Goal: Check status: Check status

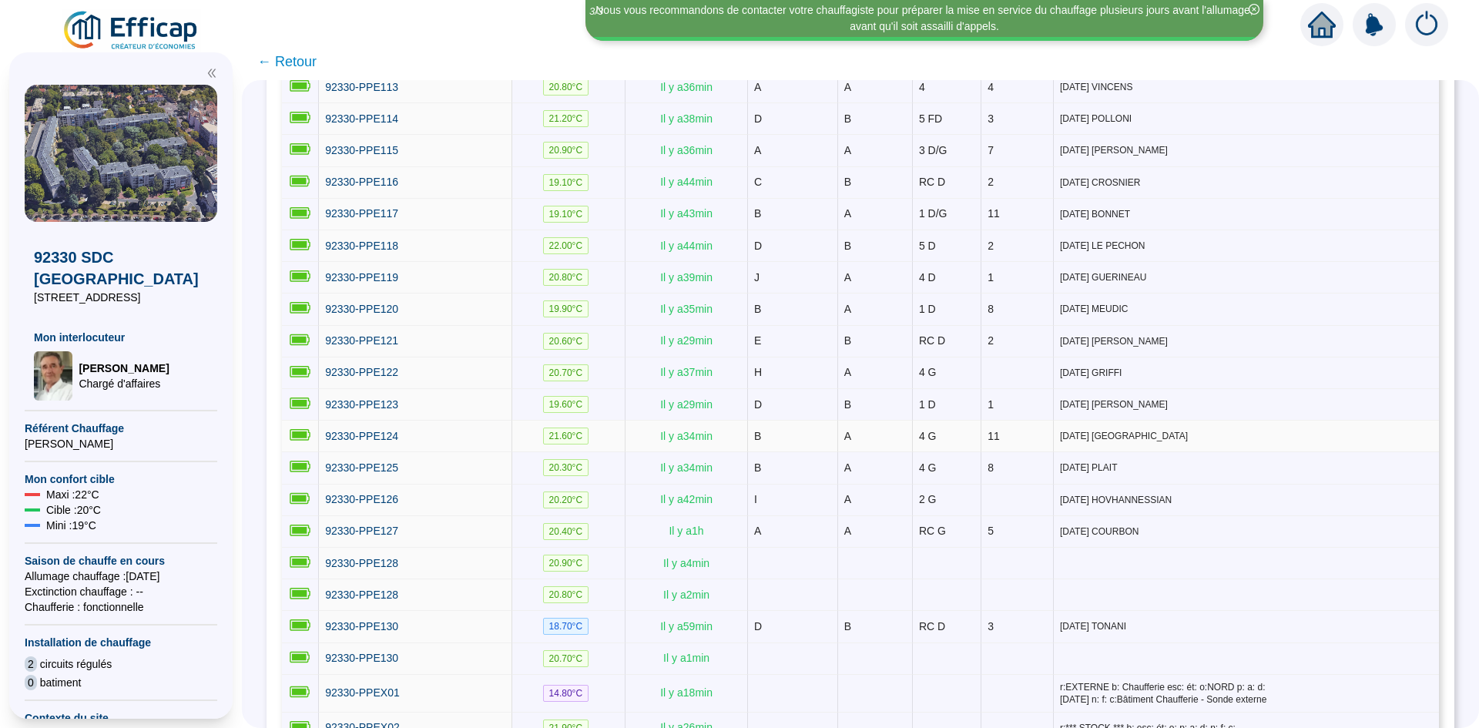
scroll to position [2234, 0]
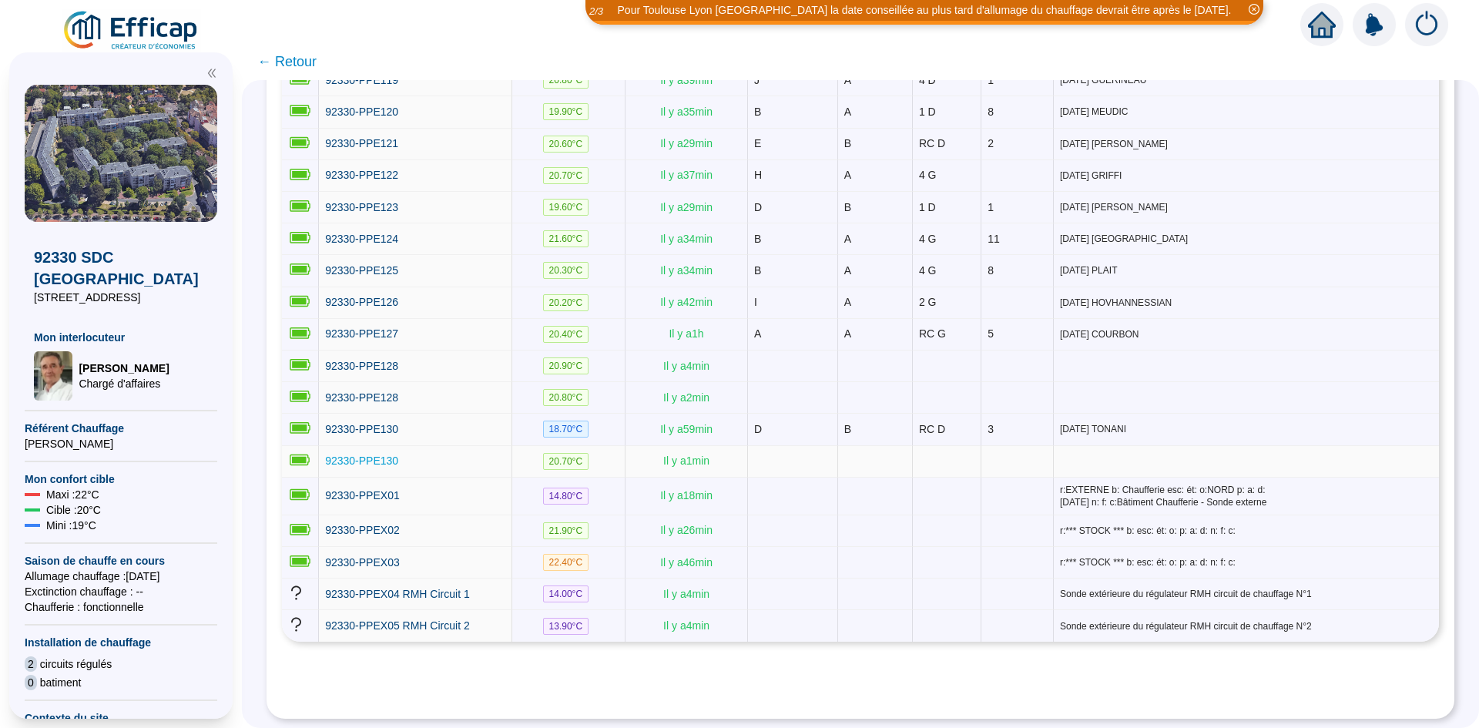
click at [398, 455] on span "92330-PPE130" at bounding box center [361, 461] width 73 height 12
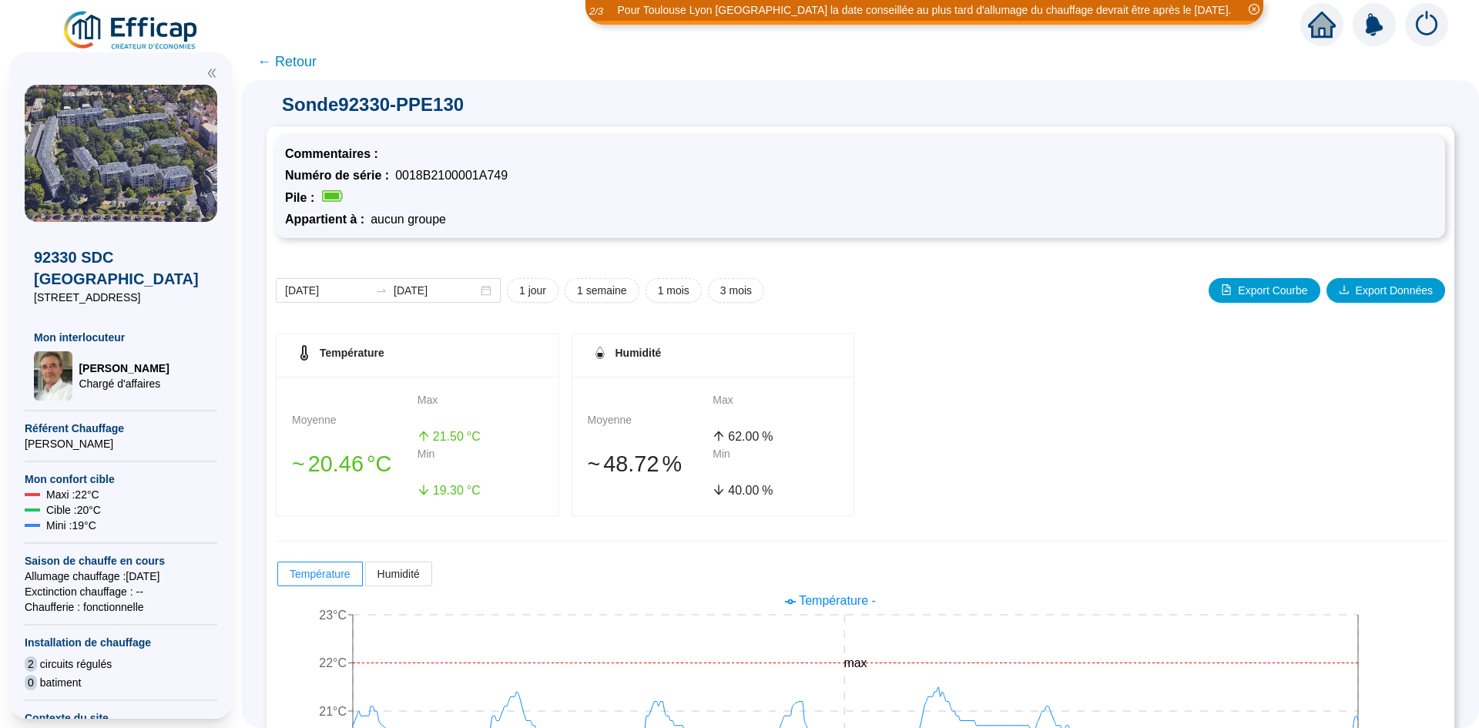
click at [317, 72] on span "← Retour" at bounding box center [286, 62] width 59 height 22
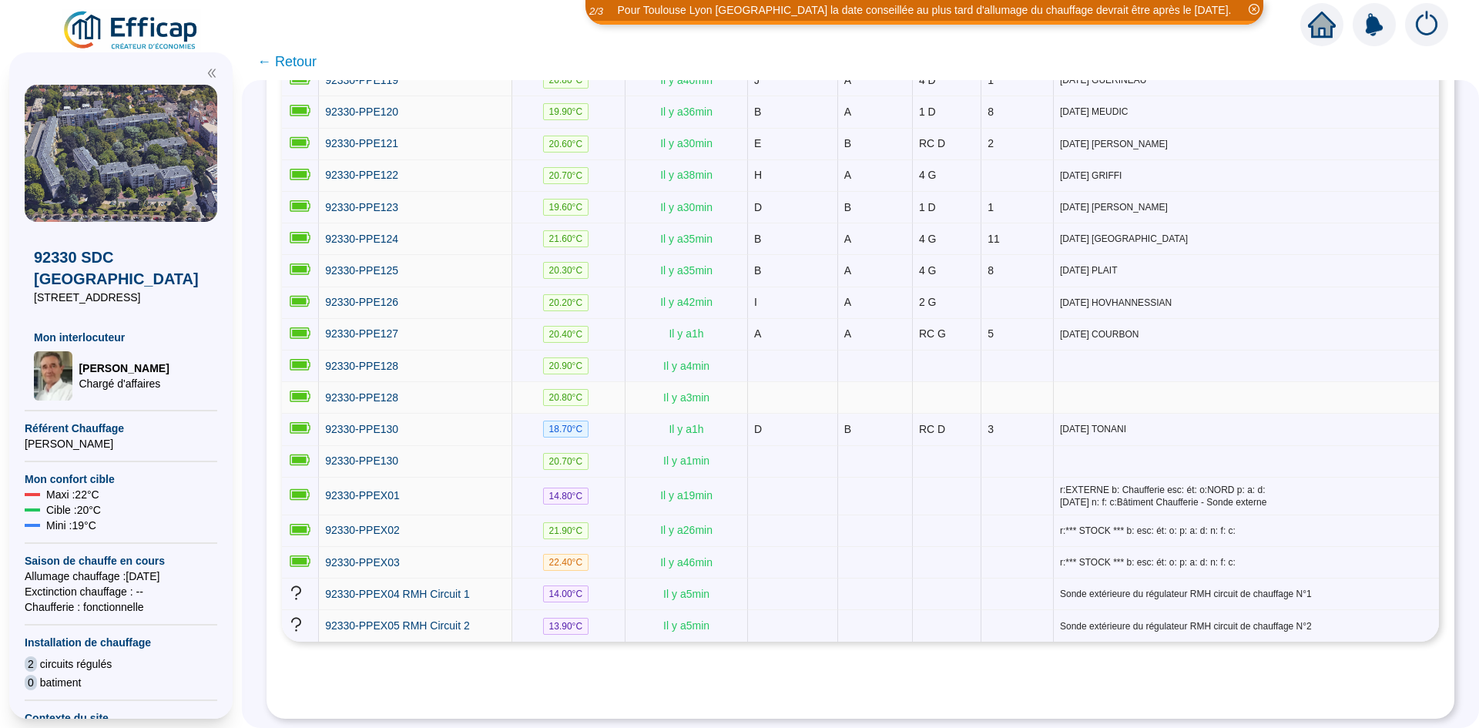
scroll to position [2066, 0]
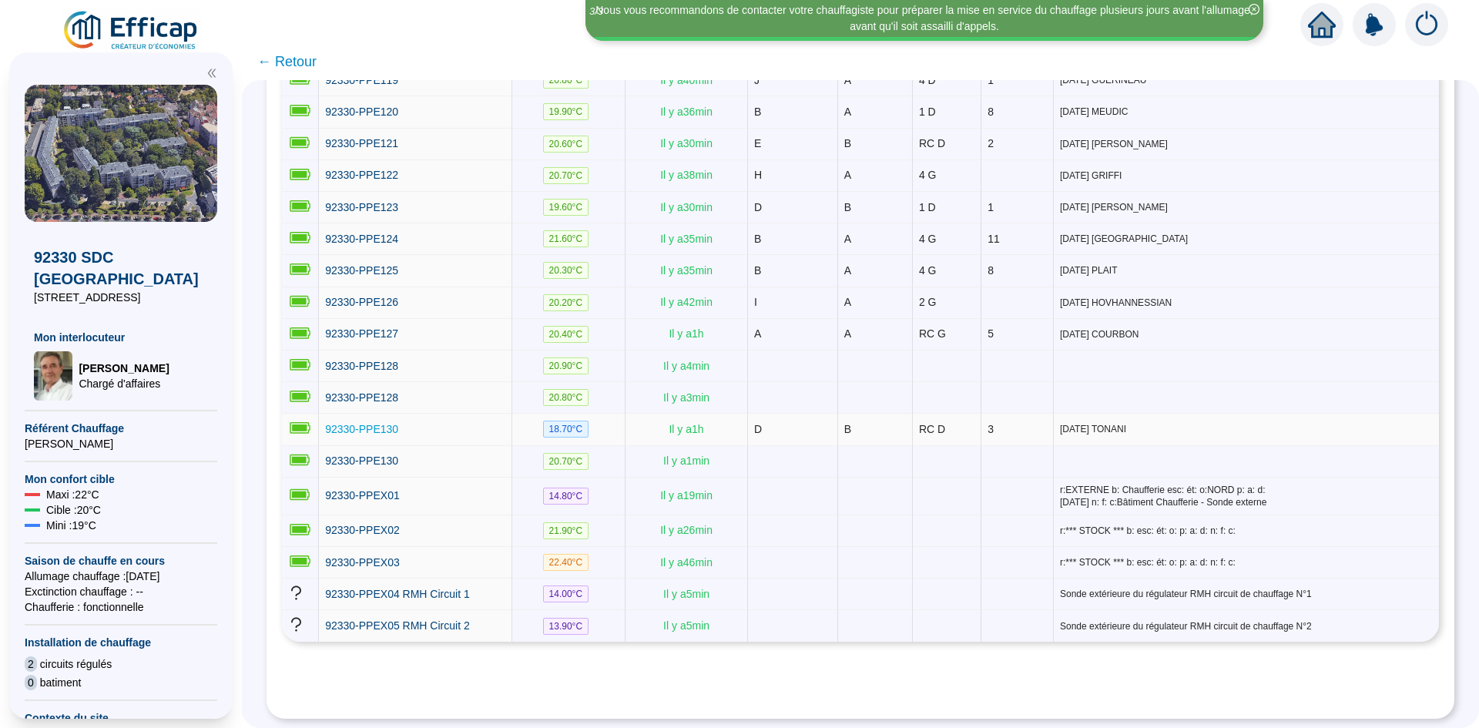
click at [386, 435] on span "92330-PPE130" at bounding box center [361, 429] width 73 height 12
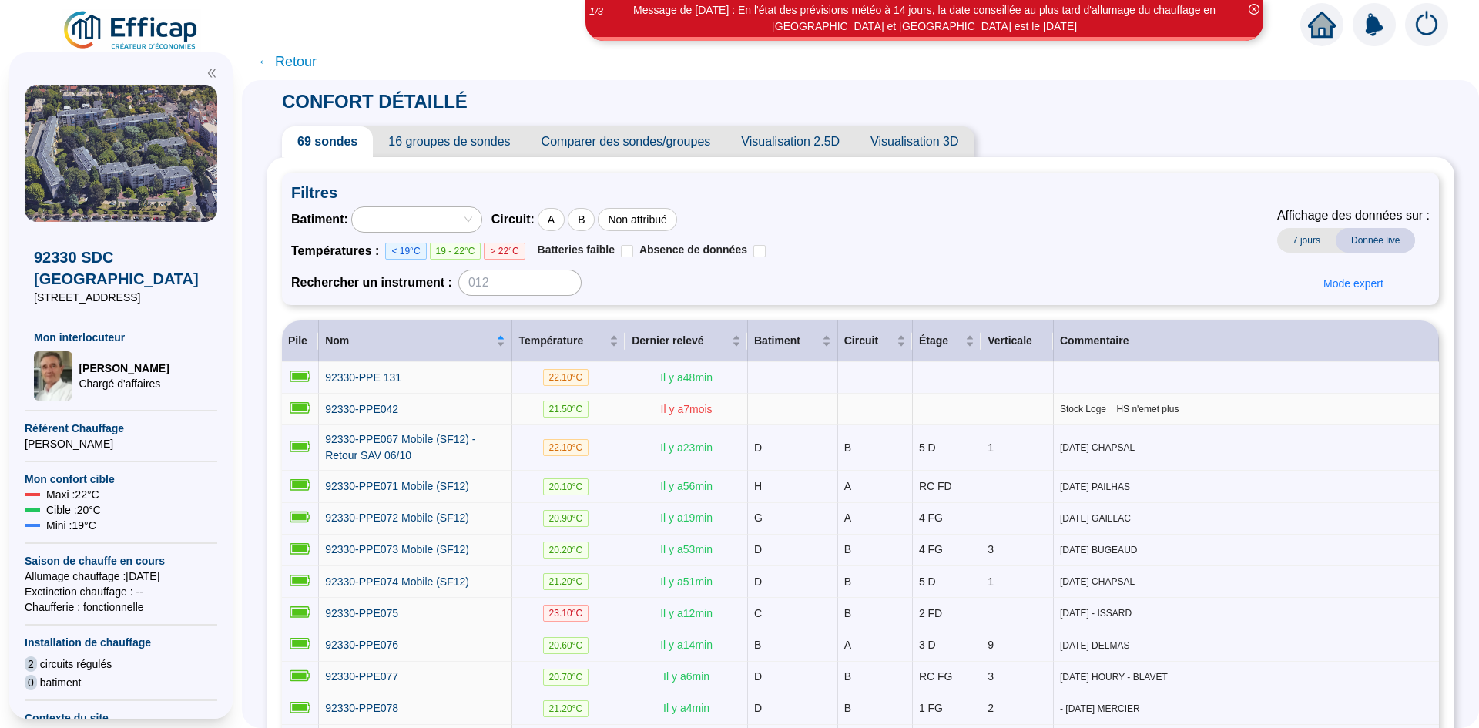
scroll to position [167, 0]
